Goal: Navigation & Orientation: Find specific page/section

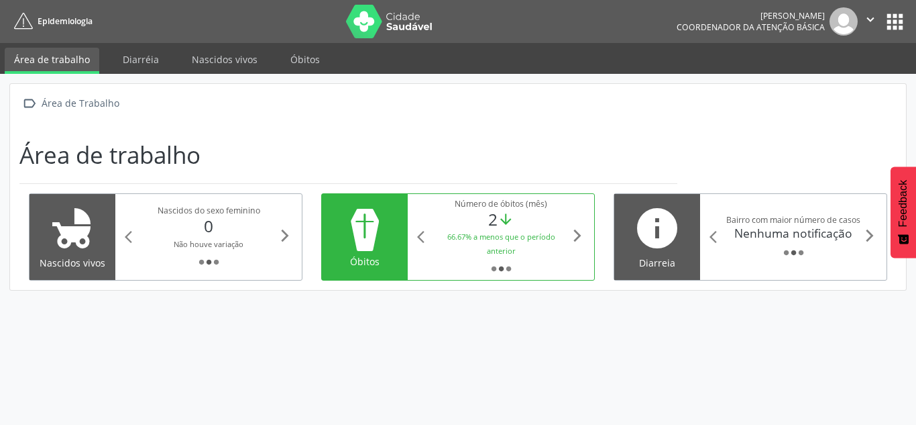
click at [229, 211] on div "Nascidos do sexo feminino" at bounding box center [209, 210] width 138 height 11
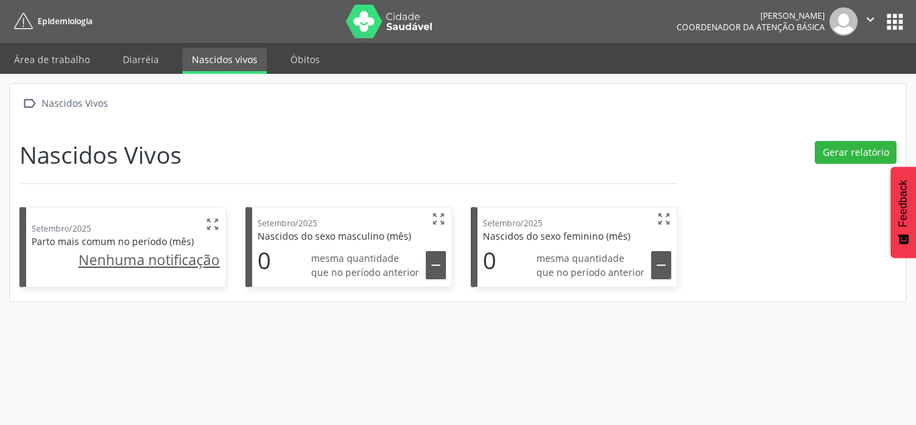
click at [198, 265] on u "Nenhuma notificação" at bounding box center [149, 259] width 142 height 19
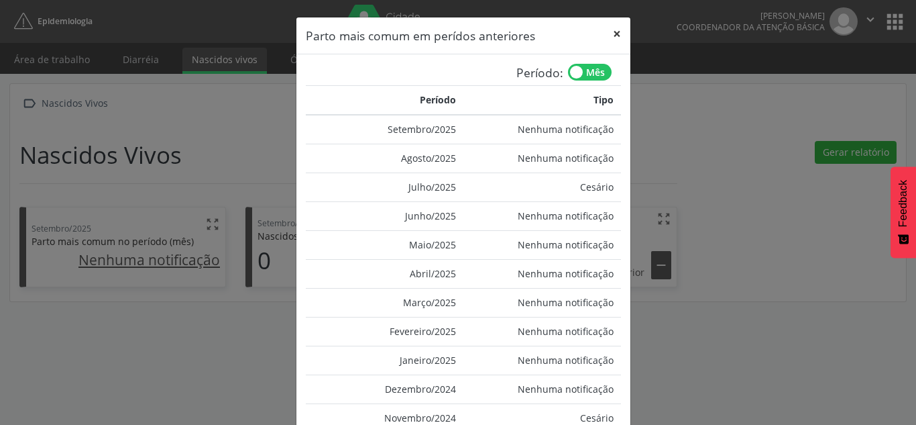
click at [606, 40] on button "×" at bounding box center [617, 33] width 27 height 33
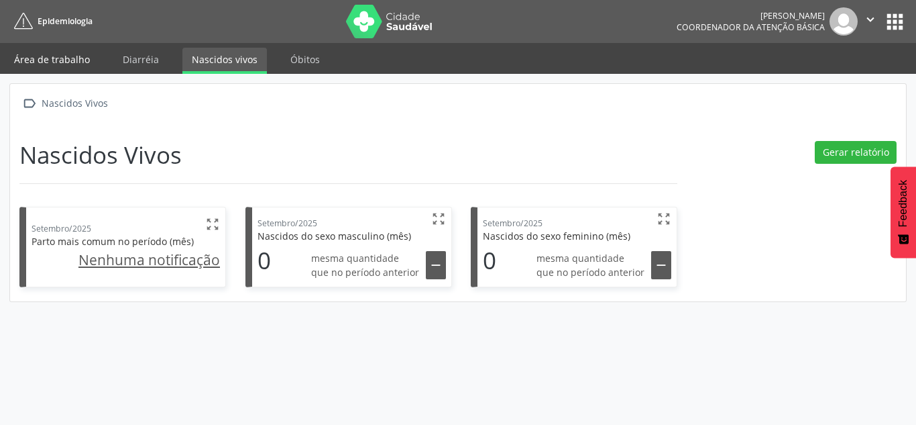
click at [52, 58] on link "Área de trabalho" at bounding box center [52, 59] width 95 height 23
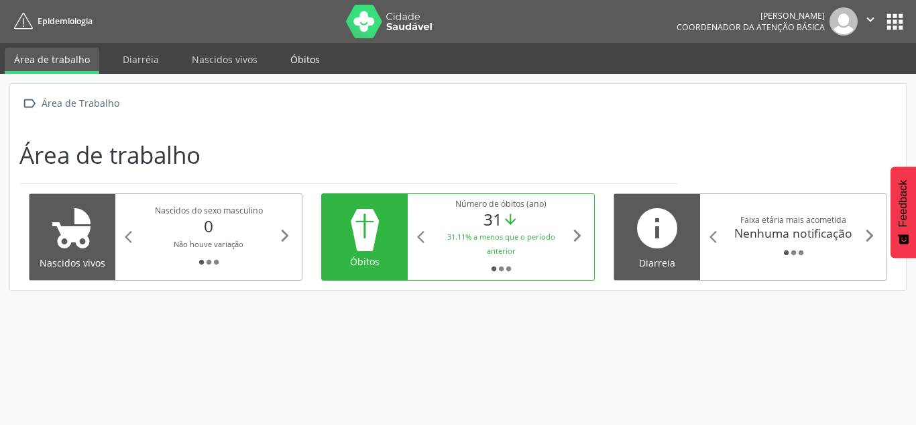
click at [290, 59] on link "Óbitos" at bounding box center [305, 59] width 48 height 23
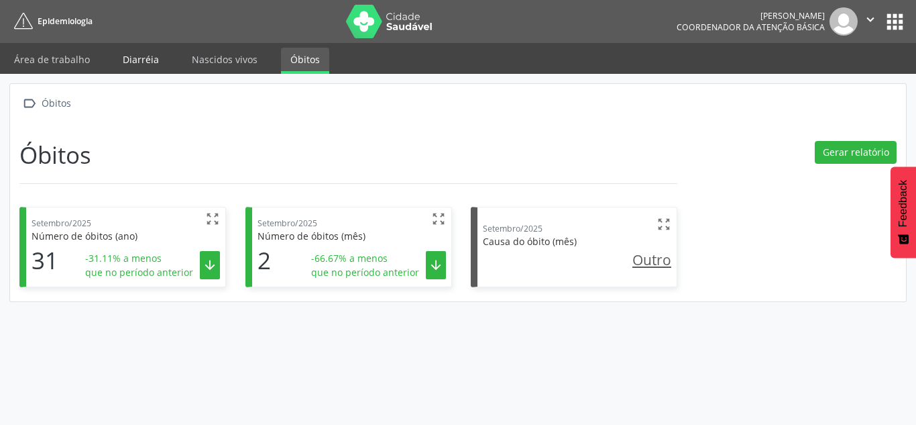
click at [135, 58] on link "Diarréia" at bounding box center [140, 59] width 55 height 23
